Goal: Navigation & Orientation: Find specific page/section

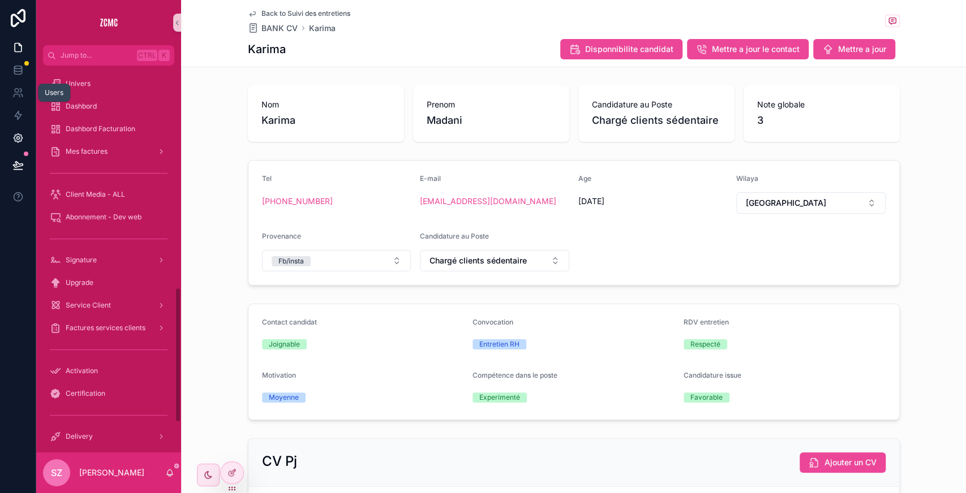
scroll to position [632, 0]
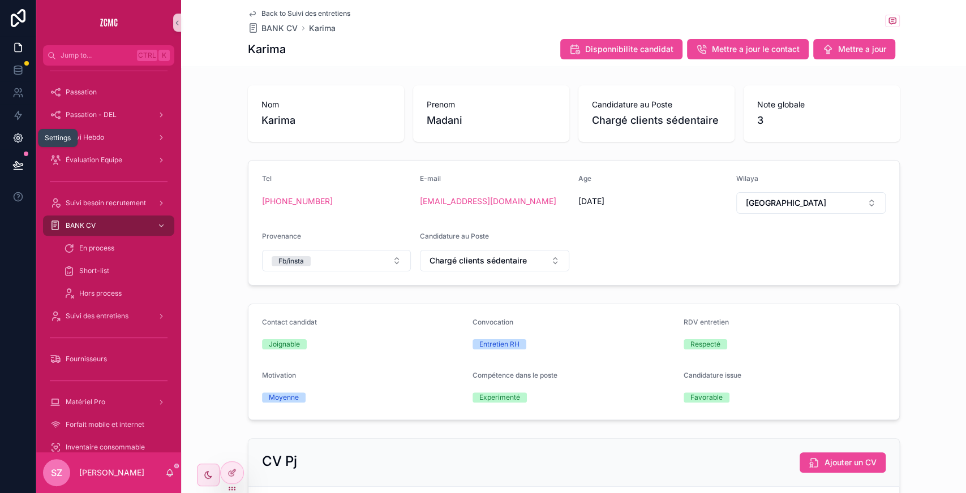
click at [19, 145] on link at bounding box center [18, 138] width 36 height 23
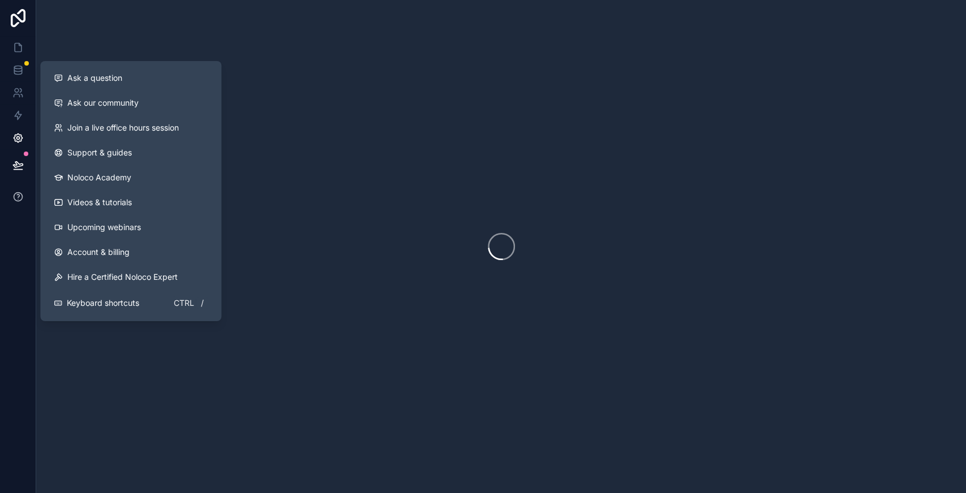
click at [13, 190] on button at bounding box center [18, 197] width 36 height 32
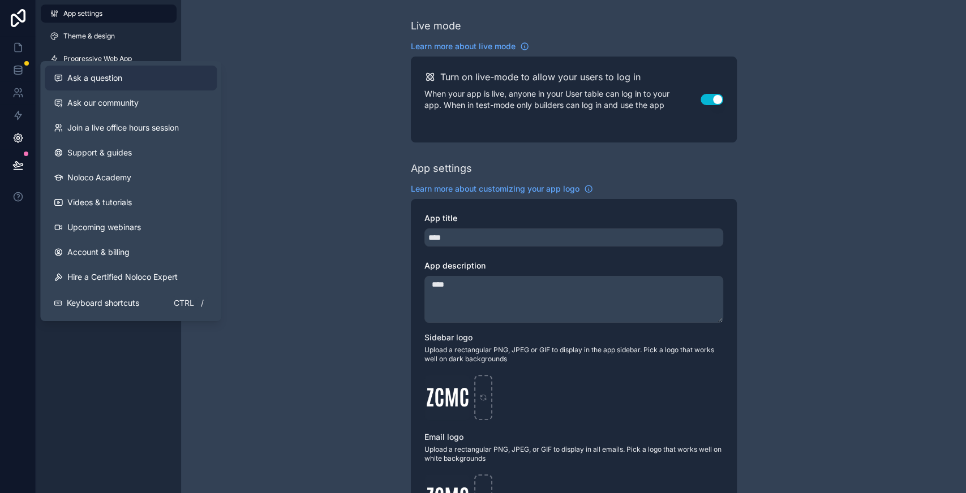
click at [125, 78] on div "Ask a question" at bounding box center [131, 77] width 154 height 11
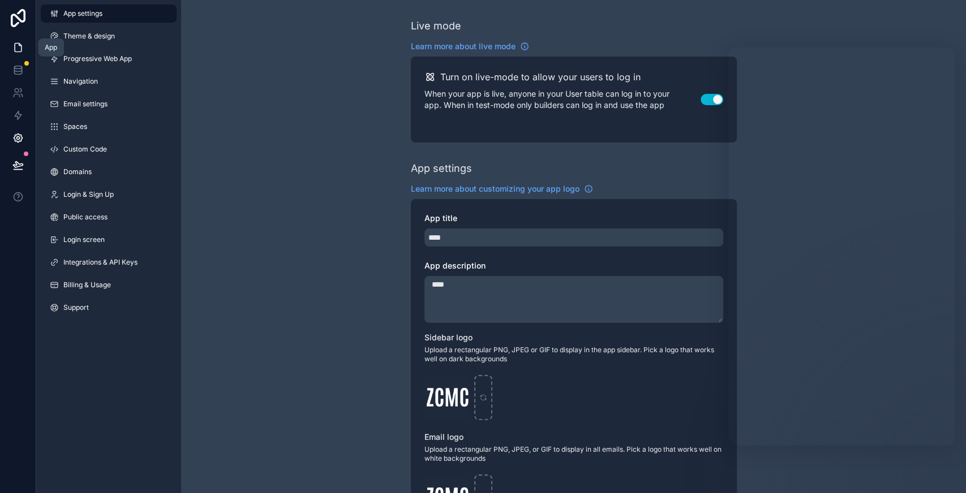
click at [20, 44] on icon at bounding box center [17, 47] width 11 height 11
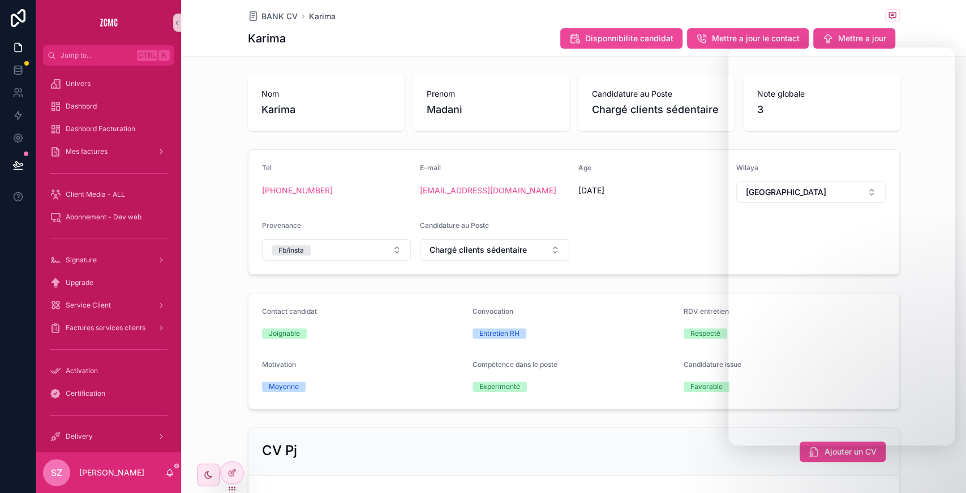
click at [214, 284] on div "Nom Karima Prenom Madani Candidature au Poste Chargé clients sédentaire Note gl…" at bounding box center [573, 340] width 785 height 540
click at [231, 247] on div "Tel +213 555 36 87 12 E-mail madanikarima8@gmail.com Age 27/12/1981 Wilaya Alge…" at bounding box center [573, 212] width 785 height 135
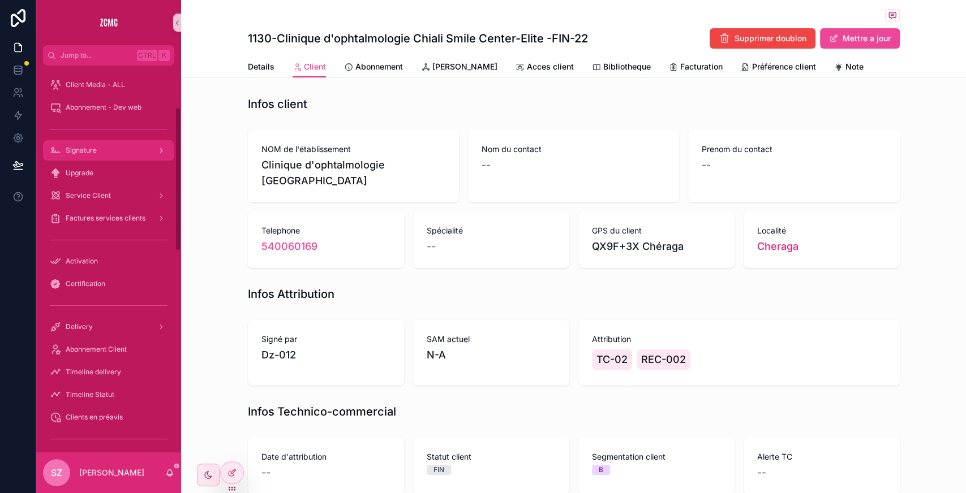
scroll to position [111, 0]
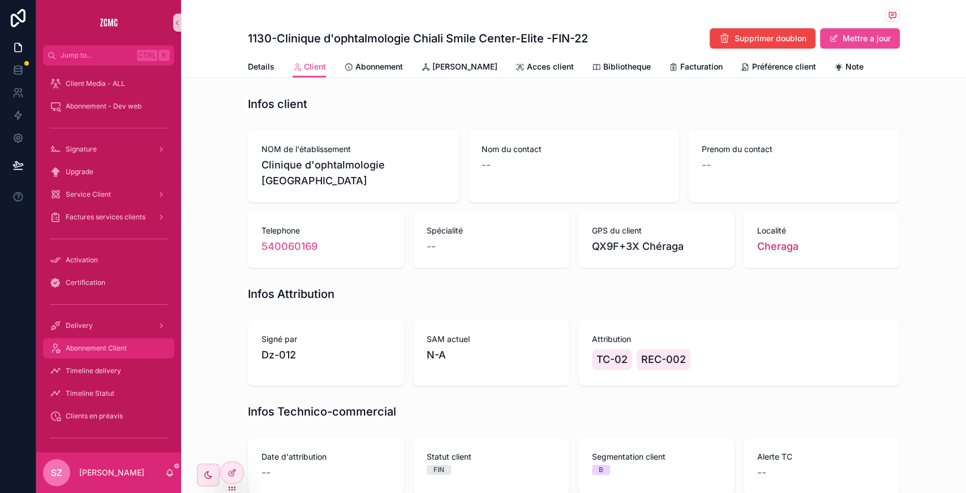
click at [108, 345] on span "Abonnement Client" at bounding box center [96, 348] width 61 height 9
